Goal: Task Accomplishment & Management: Manage account settings

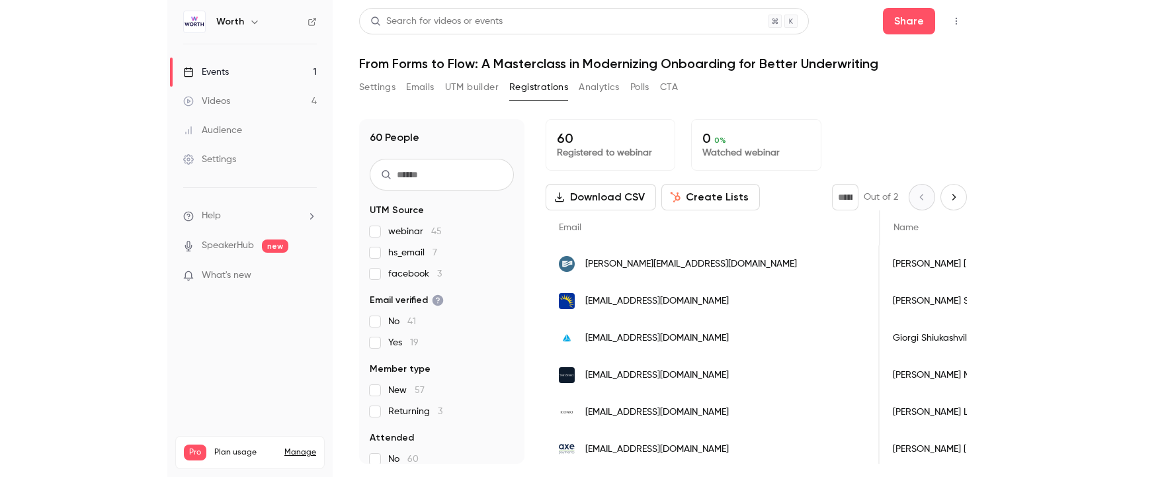
scroll to position [0, 637]
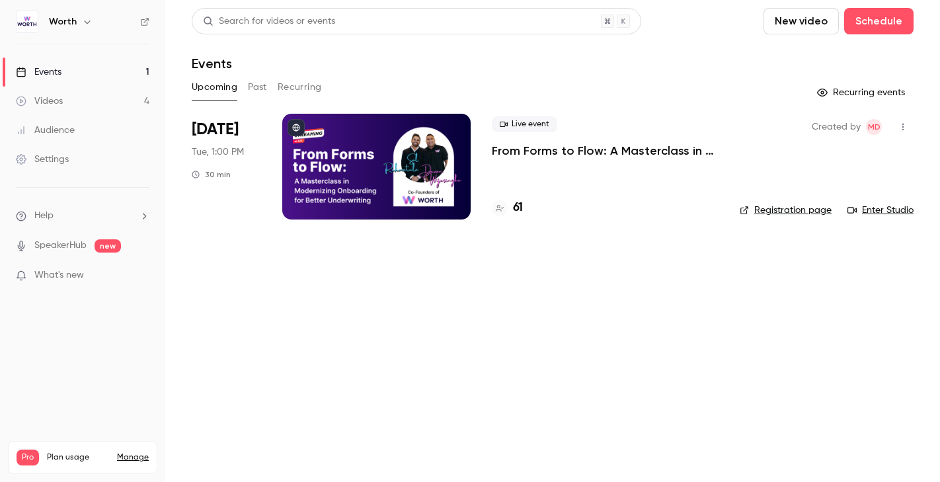
click at [435, 190] on div at bounding box center [376, 167] width 188 height 106
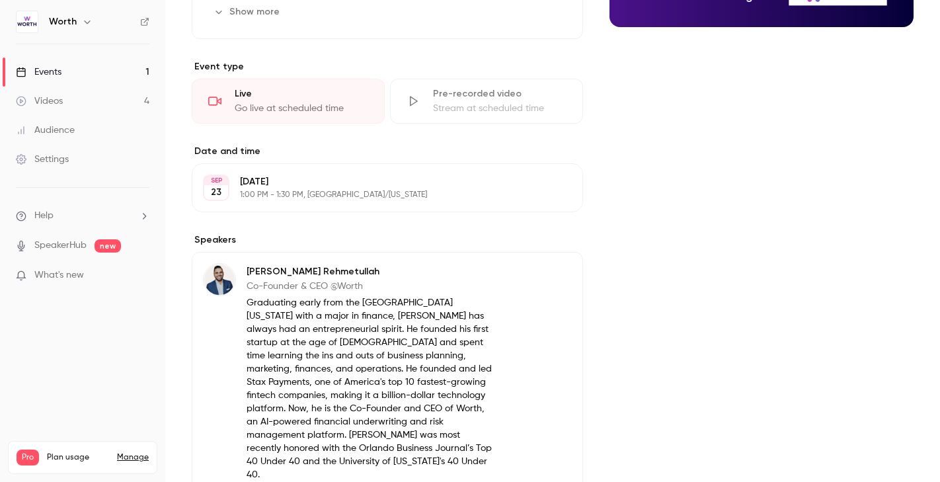
scroll to position [32, 0]
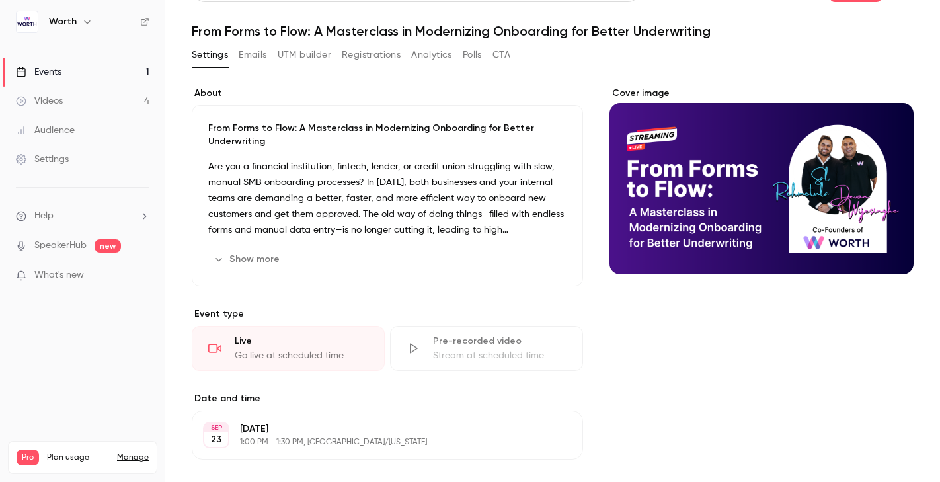
click at [252, 52] on button "Emails" at bounding box center [253, 54] width 28 height 21
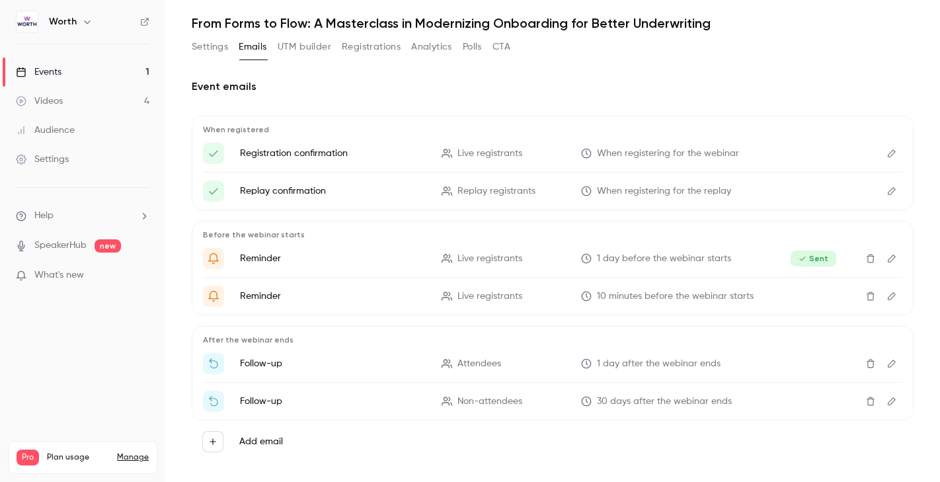
scroll to position [56, 0]
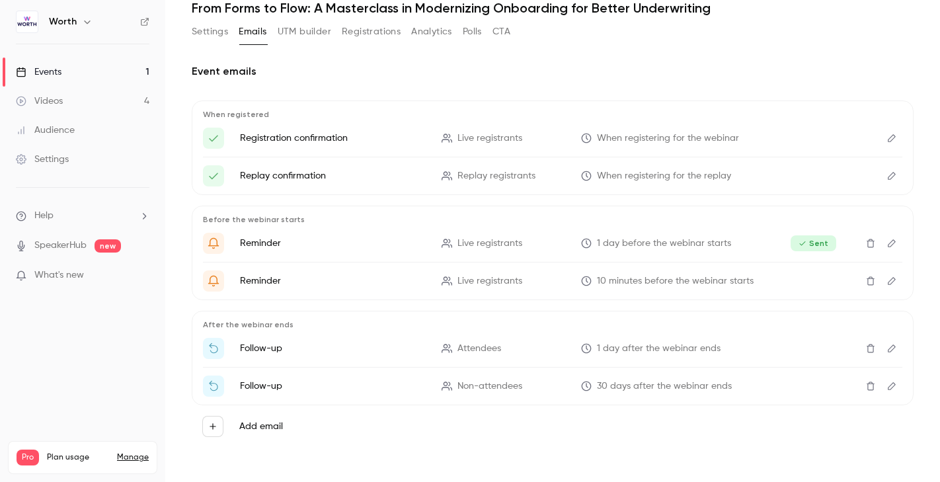
click at [214, 429] on icon "button" at bounding box center [212, 426] width 9 height 9
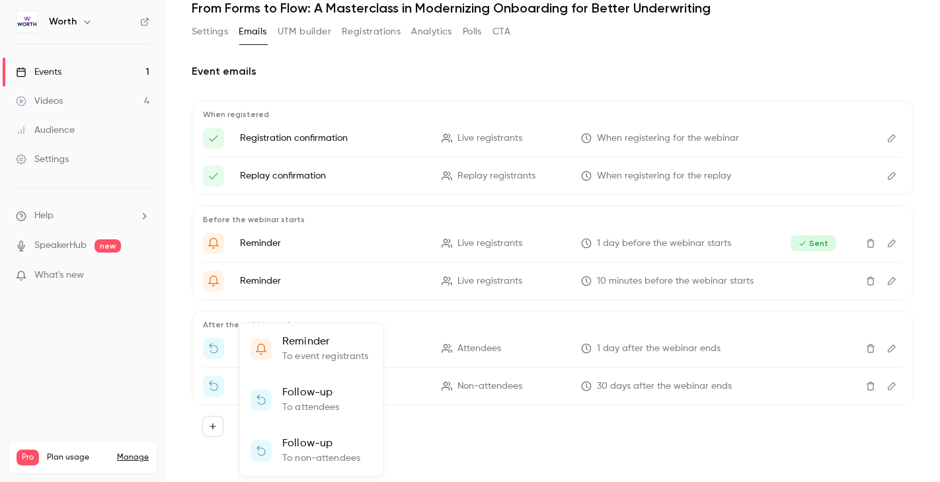
click at [328, 356] on p "To event registrants" at bounding box center [325, 357] width 87 height 14
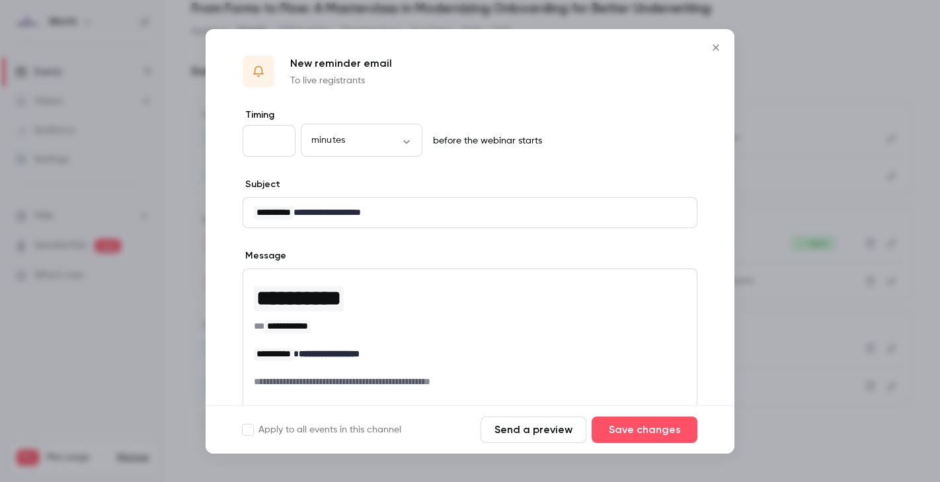
click at [277, 140] on input "**" at bounding box center [269, 141] width 53 height 32
drag, startPoint x: 263, startPoint y: 139, endPoint x: 242, endPoint y: 139, distance: 21.2
click at [242, 139] on div "**********" at bounding box center [470, 346] width 529 height 477
type input "*"
click at [362, 106] on div "New reminder email To live registrants" at bounding box center [470, 68] width 529 height 79
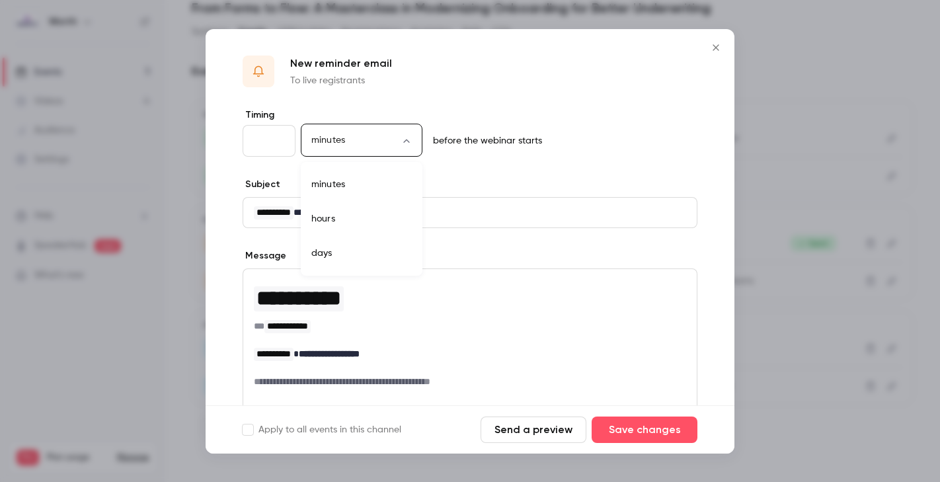
click at [338, 143] on body "**********" at bounding box center [470, 241] width 940 height 482
click at [331, 213] on li "hours" at bounding box center [362, 219] width 122 height 34
type input "*****"
click at [390, 105] on div "New reminder email To live registrants" at bounding box center [470, 68] width 529 height 79
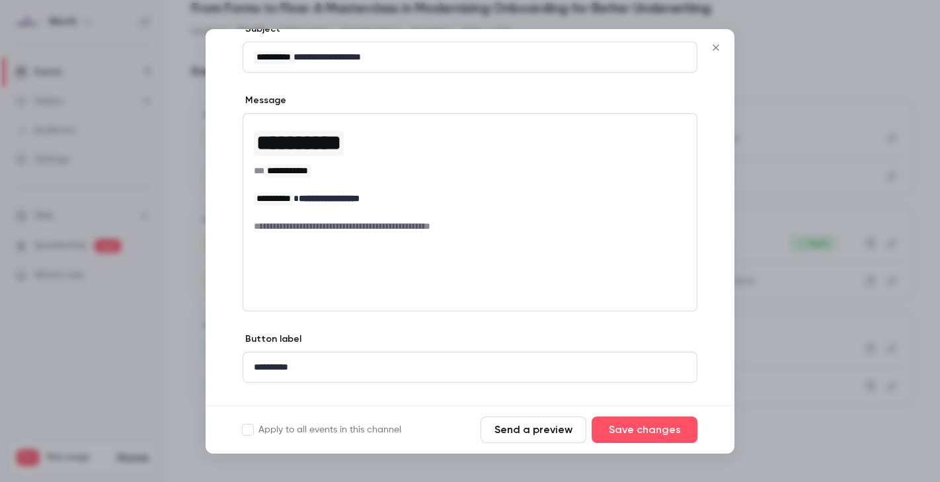
scroll to position [180, 0]
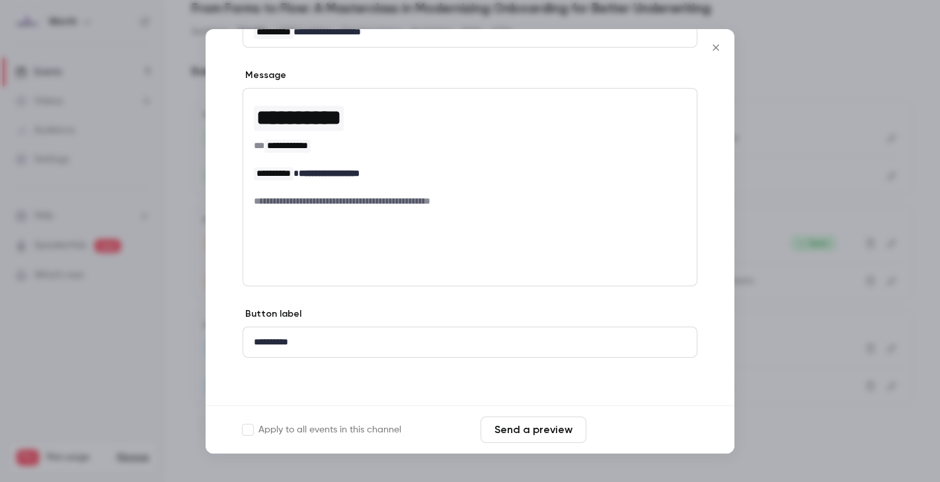
click at [633, 424] on button "Save changes" at bounding box center [645, 430] width 106 height 26
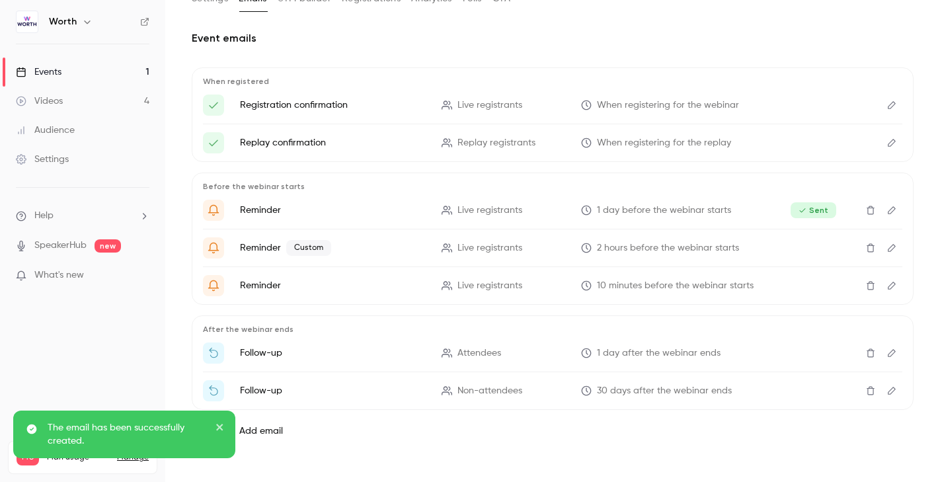
scroll to position [93, 0]
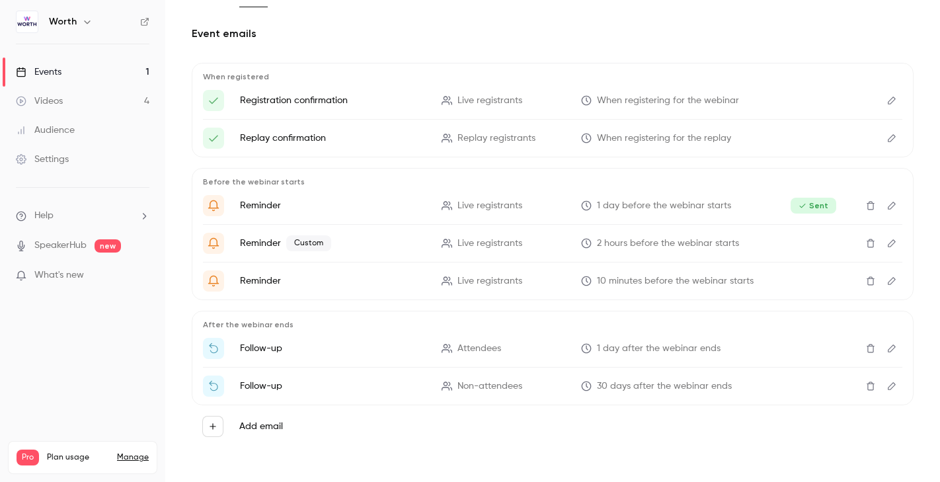
click at [889, 246] on icon "Edit" at bounding box center [892, 243] width 8 height 8
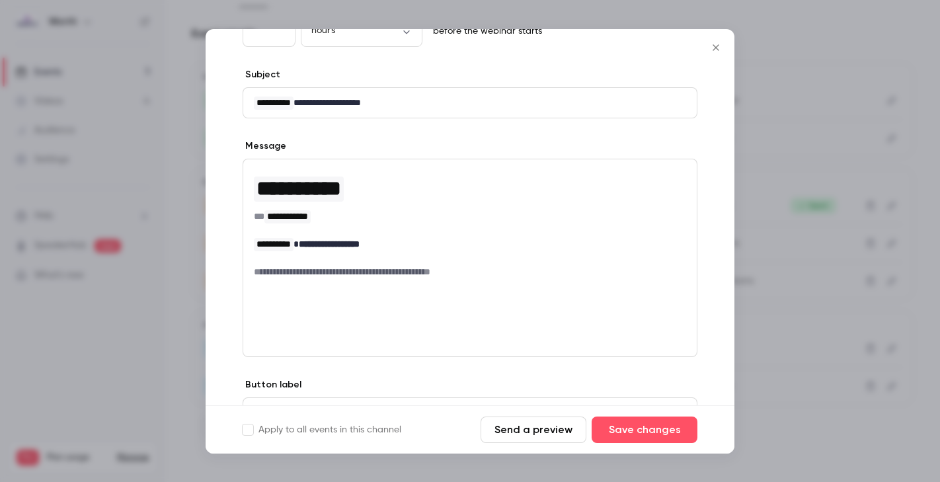
scroll to position [180, 0]
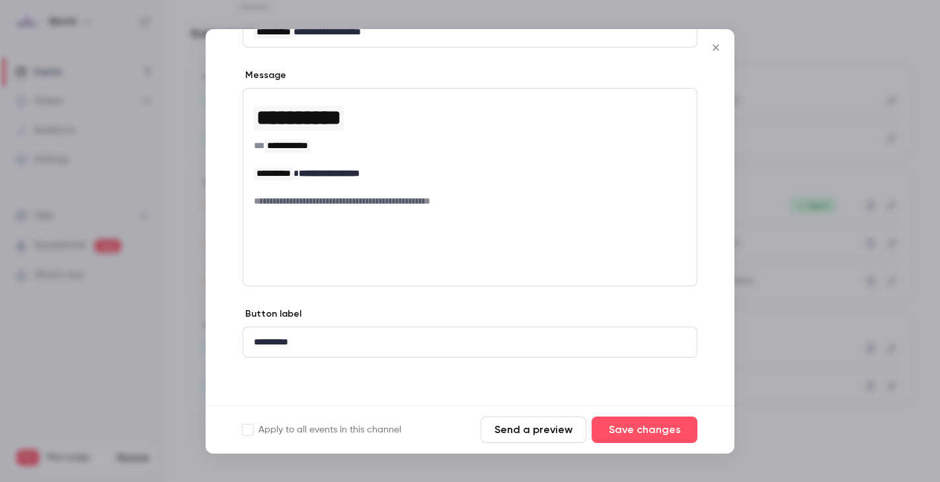
click at [557, 422] on button "Send a preview" at bounding box center [534, 430] width 106 height 26
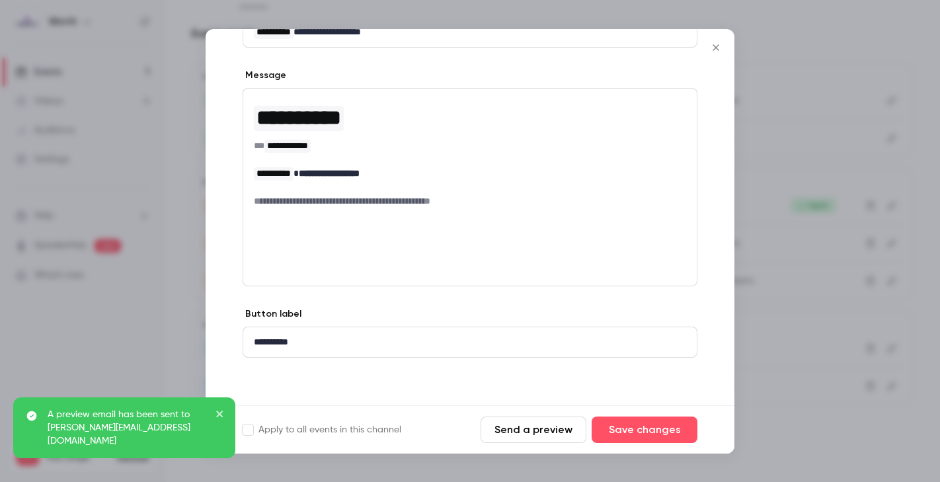
click at [752, 257] on div at bounding box center [470, 241] width 940 height 482
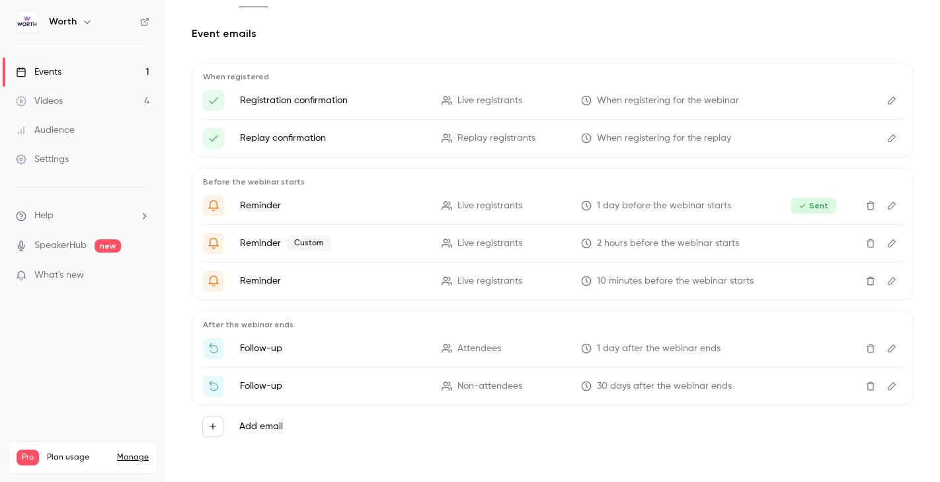
click at [890, 240] on icon "Edit" at bounding box center [892, 243] width 11 height 9
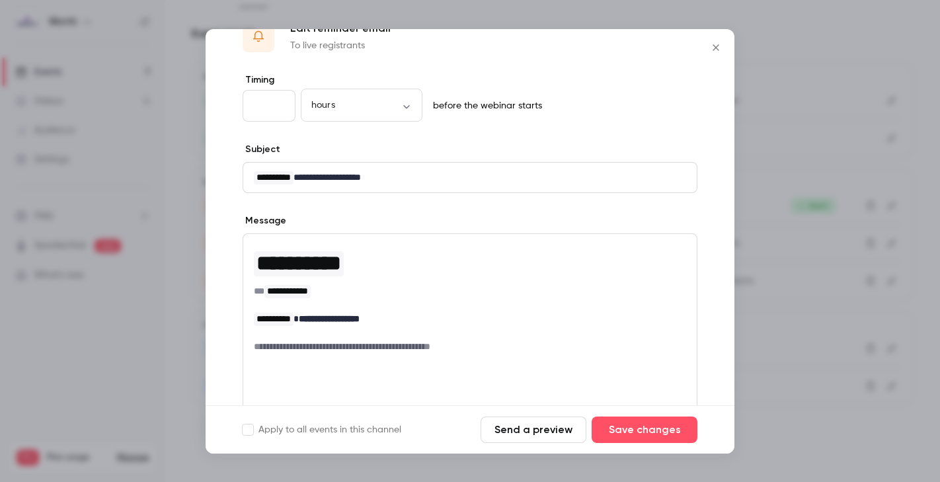
scroll to position [40, 0]
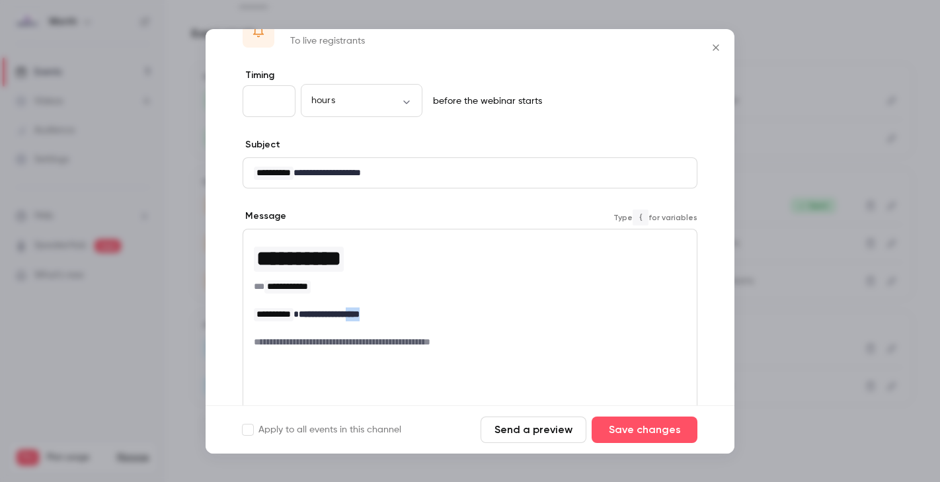
drag, startPoint x: 387, startPoint y: 313, endPoint x: 363, endPoint y: 309, distance: 24.1
click at [363, 309] on p "**********" at bounding box center [470, 314] width 432 height 14
click at [639, 430] on button "Save changes" at bounding box center [645, 430] width 106 height 26
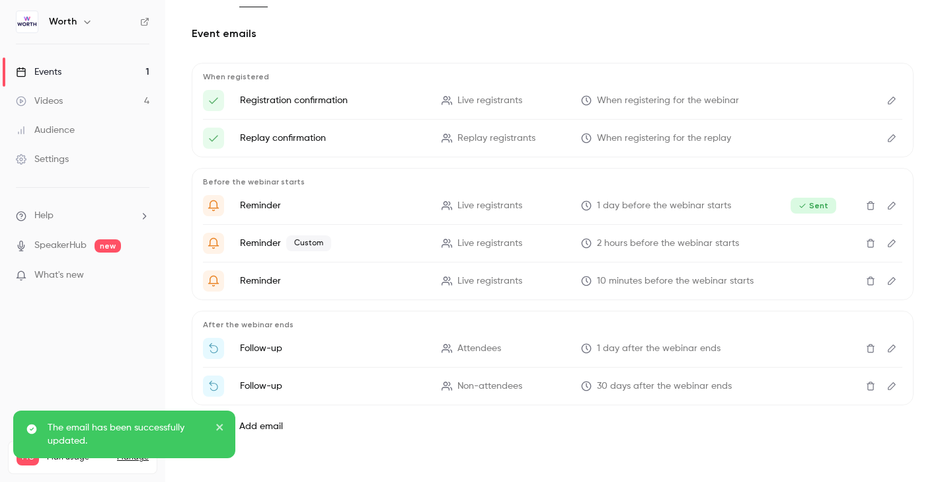
click at [891, 280] on icon "Edit" at bounding box center [892, 280] width 11 height 9
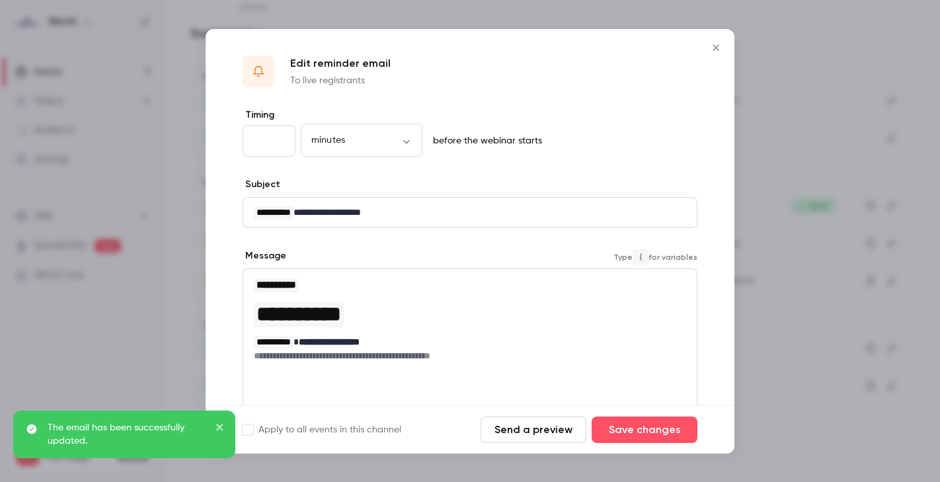
click at [385, 342] on p "**********" at bounding box center [470, 342] width 432 height 14
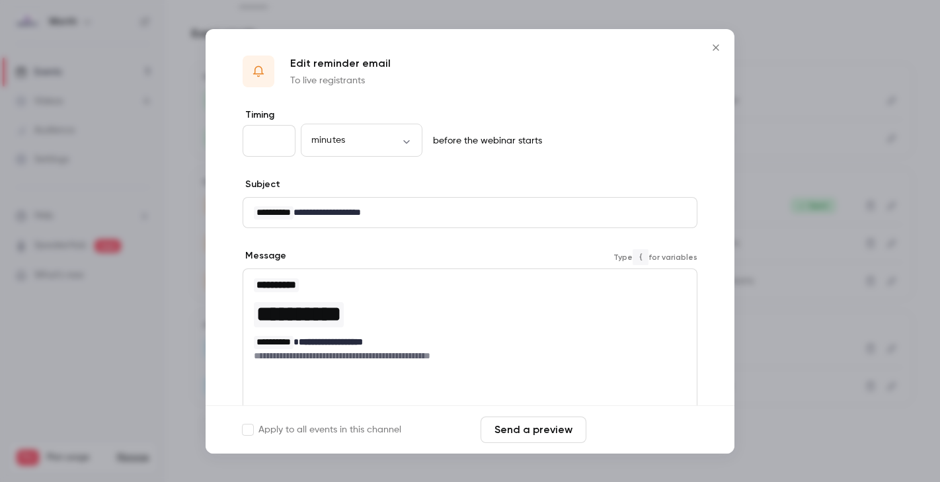
click at [641, 423] on button "Save changes" at bounding box center [645, 430] width 106 height 26
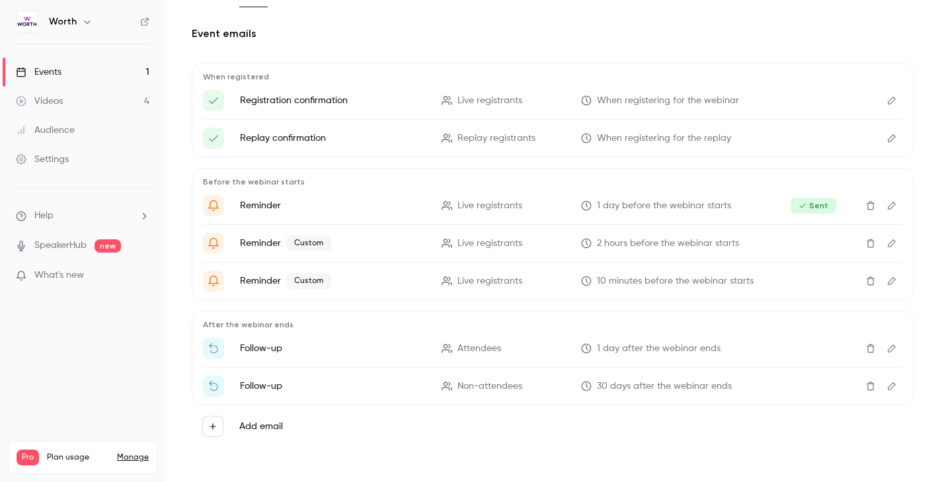
scroll to position [0, 0]
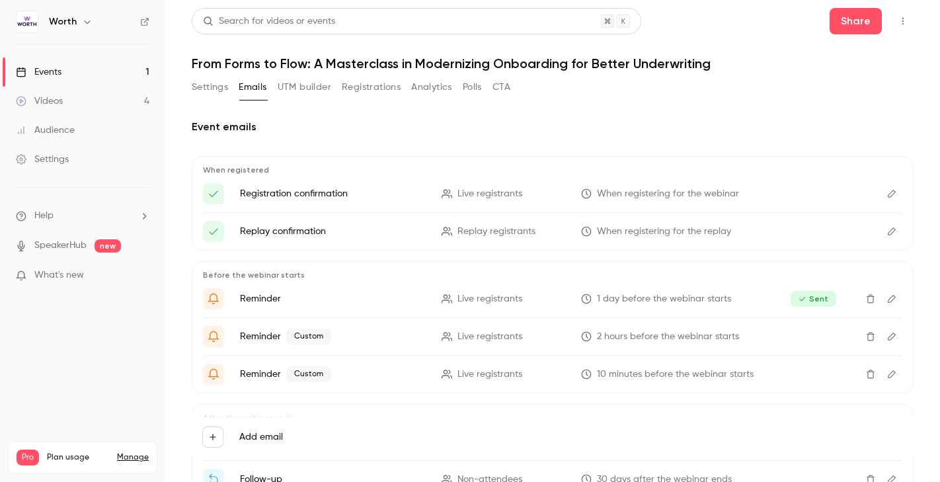
click at [72, 71] on link "Events 1" at bounding box center [82, 72] width 165 height 29
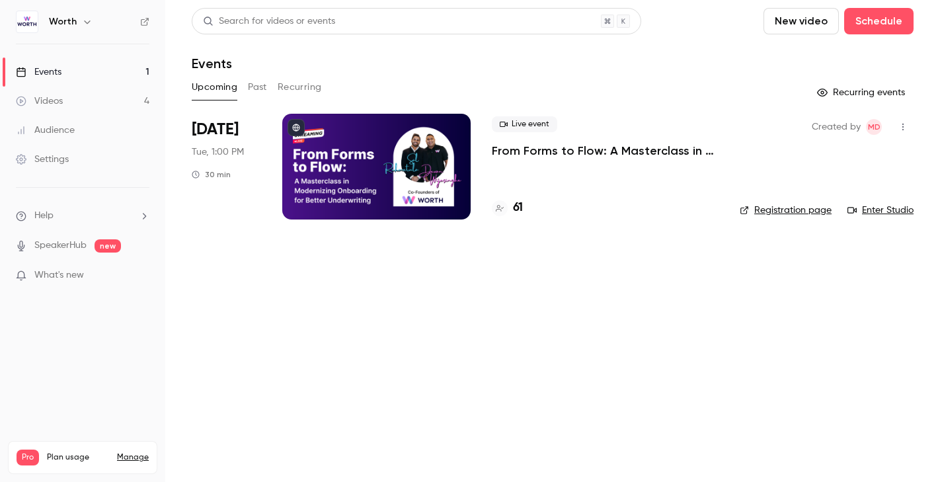
click at [342, 190] on div at bounding box center [376, 167] width 188 height 106
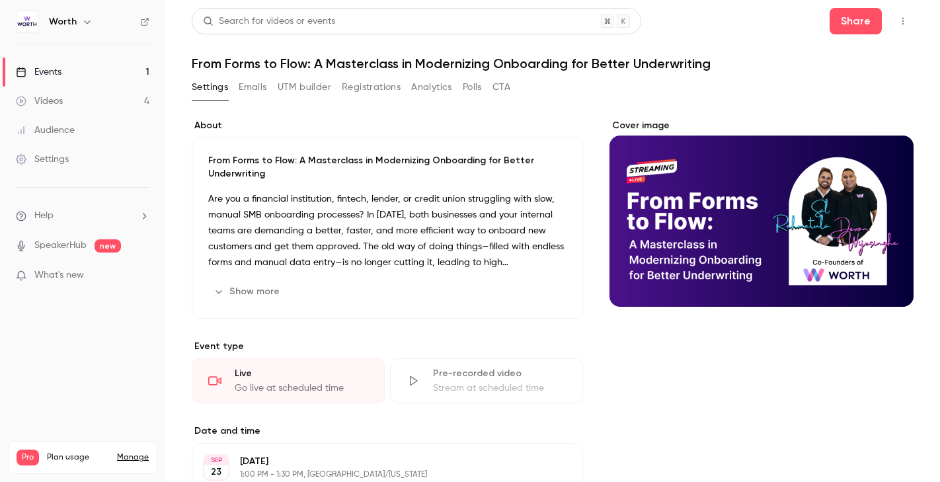
click at [108, 67] on link "Events 1" at bounding box center [82, 72] width 165 height 29
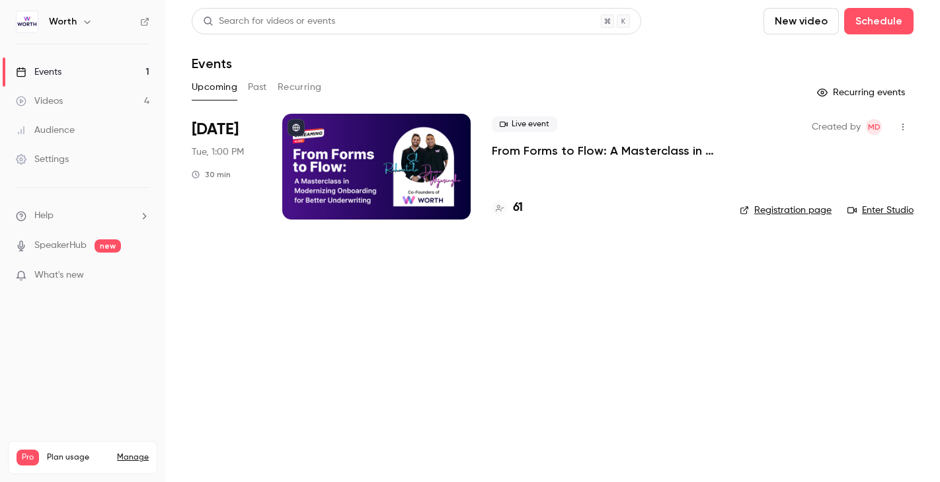
click at [885, 210] on link "Enter Studio" at bounding box center [881, 210] width 66 height 13
